Goal: Information Seeking & Learning: Learn about a topic

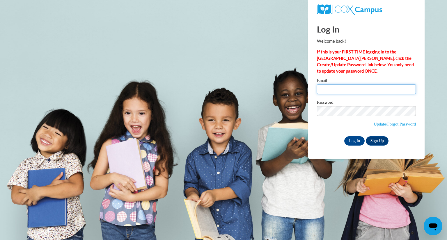
click at [350, 88] on input "Email" at bounding box center [366, 89] width 99 height 10
type input "mc0135@bravemail.uncp.edu"
click at [353, 140] on input "Log In" at bounding box center [354, 140] width 20 height 9
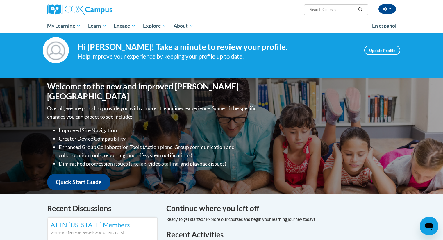
scroll to position [9, 0]
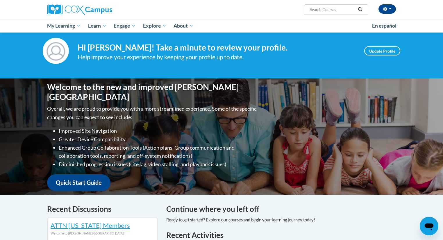
click at [341, 9] on input "Search..." at bounding box center [332, 9] width 47 height 7
type input "phonological awareness"
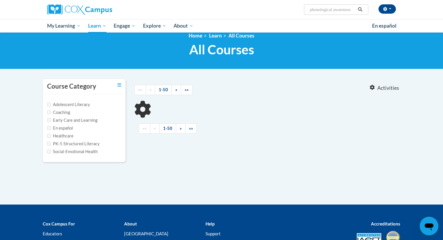
scroll to position [15, 0]
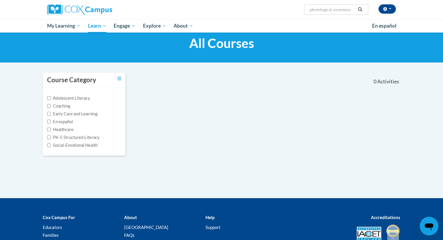
click at [337, 11] on input "phonological awareness" at bounding box center [332, 9] width 47 height 7
type input "phonics"
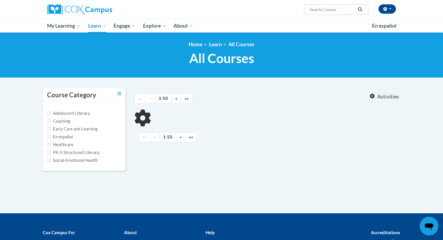
type input "phonics"
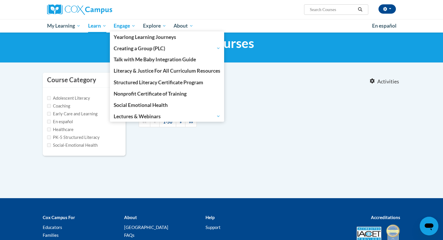
type input "phonological awareness"
